Goal: Communication & Community: Share content

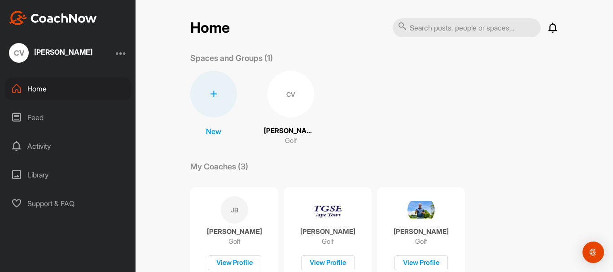
click at [285, 94] on div "CV" at bounding box center [291, 94] width 47 height 47
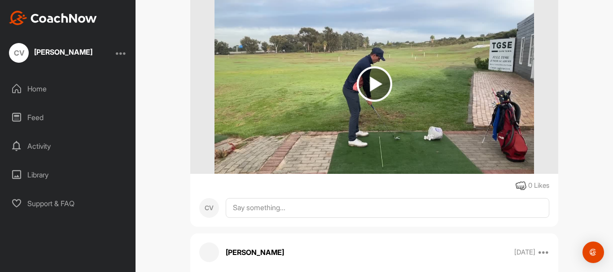
scroll to position [8591, 0]
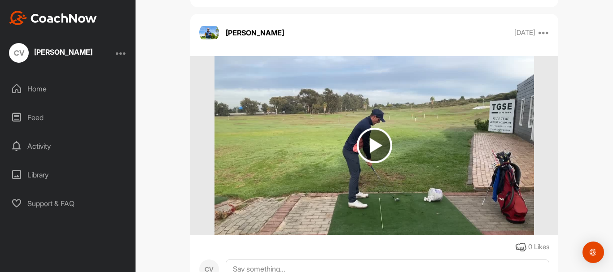
click at [375, 133] on img at bounding box center [374, 145] width 35 height 35
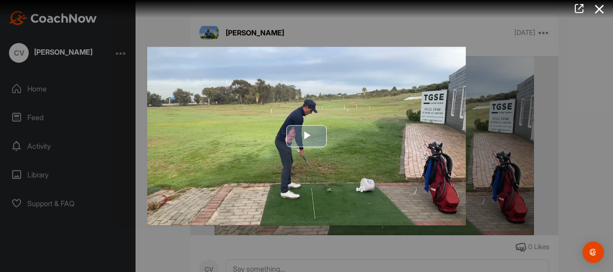
drag, startPoint x: 305, startPoint y: 132, endPoint x: 315, endPoint y: 132, distance: 9.9
click at [307, 136] on span "Video Player" at bounding box center [307, 136] width 0 height 0
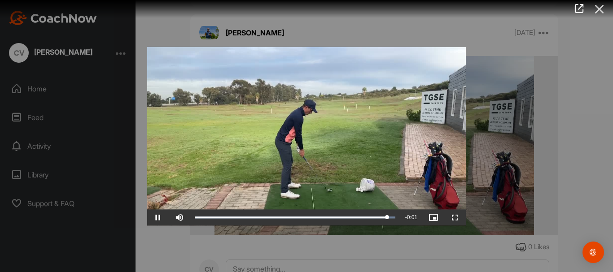
click at [604, 9] on icon at bounding box center [599, 9] width 21 height 17
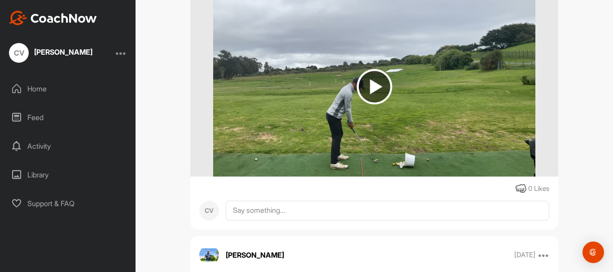
scroll to position [12760, 0]
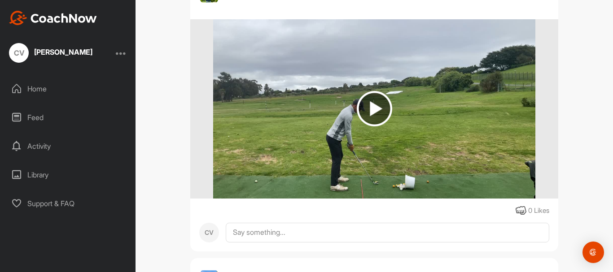
click at [376, 110] on img at bounding box center [374, 108] width 35 height 35
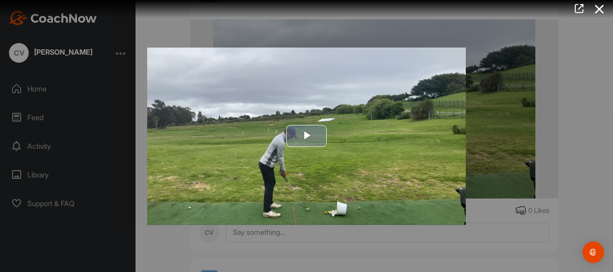
click at [307, 136] on span "Video Player" at bounding box center [307, 136] width 0 height 0
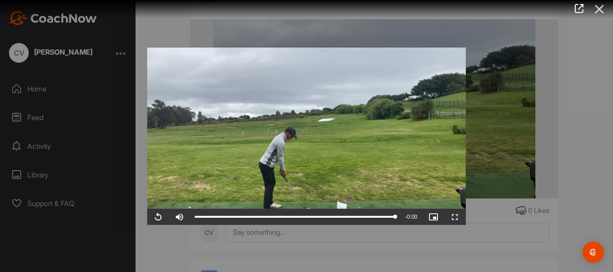
click at [600, 6] on icon at bounding box center [599, 9] width 21 height 17
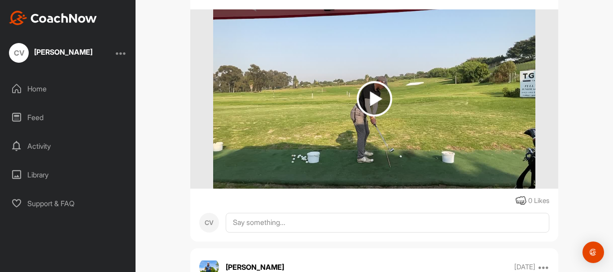
scroll to position [13613, 0]
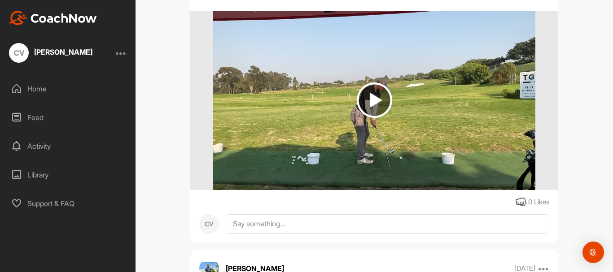
click at [380, 93] on img at bounding box center [374, 100] width 35 height 35
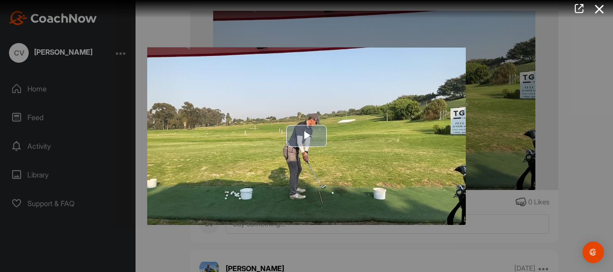
click at [307, 136] on span "Video Player" at bounding box center [307, 136] width 0 height 0
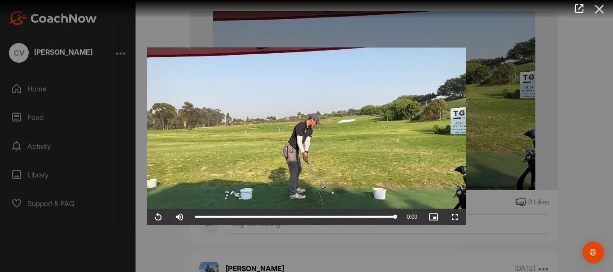
click at [598, 10] on icon at bounding box center [599, 9] width 21 height 17
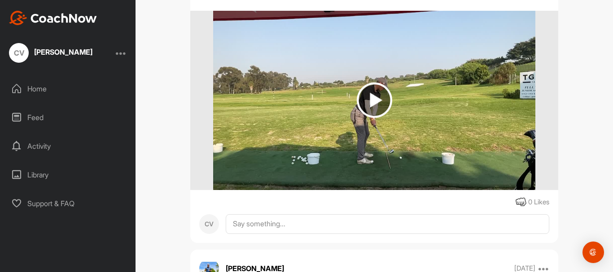
click at [366, 103] on img at bounding box center [374, 100] width 35 height 35
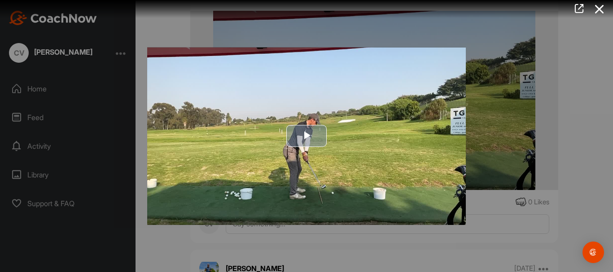
click at [307, 136] on span "Video Player" at bounding box center [307, 136] width 0 height 0
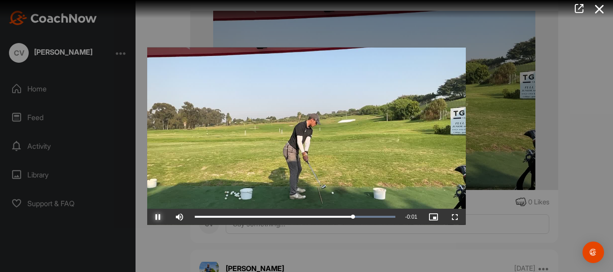
click at [160, 217] on span "Video Player" at bounding box center [158, 217] width 22 height 0
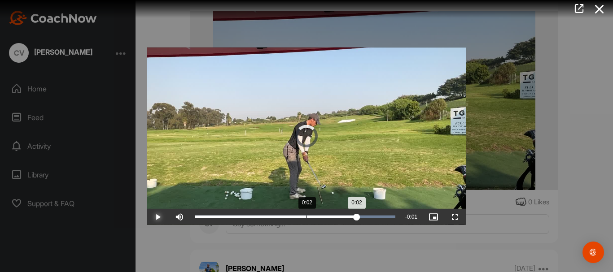
drag, startPoint x: 357, startPoint y: 216, endPoint x: 307, endPoint y: 224, distance: 50.8
click at [307, 224] on div "Loaded : 100.00% 0:02 0:02" at bounding box center [295, 217] width 210 height 16
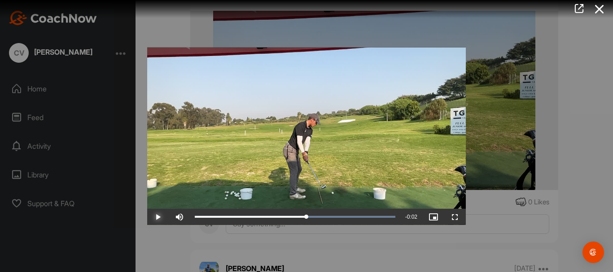
click at [157, 217] on span "Video Player" at bounding box center [158, 217] width 22 height 0
drag, startPoint x: 377, startPoint y: 215, endPoint x: 293, endPoint y: 219, distance: 84.0
click at [293, 219] on div "Loaded : 100.00% 0:02 0:02" at bounding box center [295, 217] width 210 height 16
click at [154, 217] on span "Video Player" at bounding box center [158, 217] width 22 height 0
